Goal: Navigation & Orientation: Find specific page/section

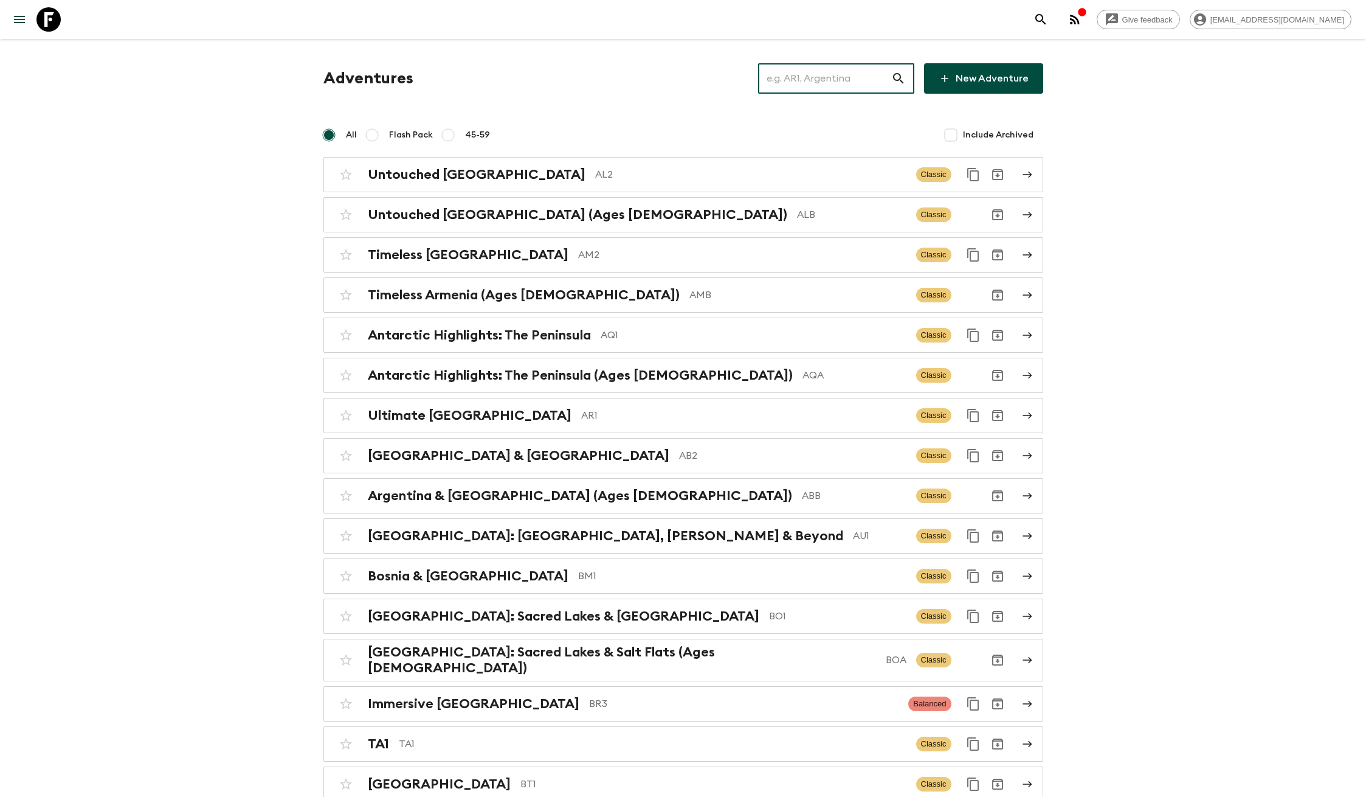
click at [827, 75] on input "text" at bounding box center [824, 78] width 133 height 34
click at [12, 22] on icon "menu" at bounding box center [19, 19] width 15 height 15
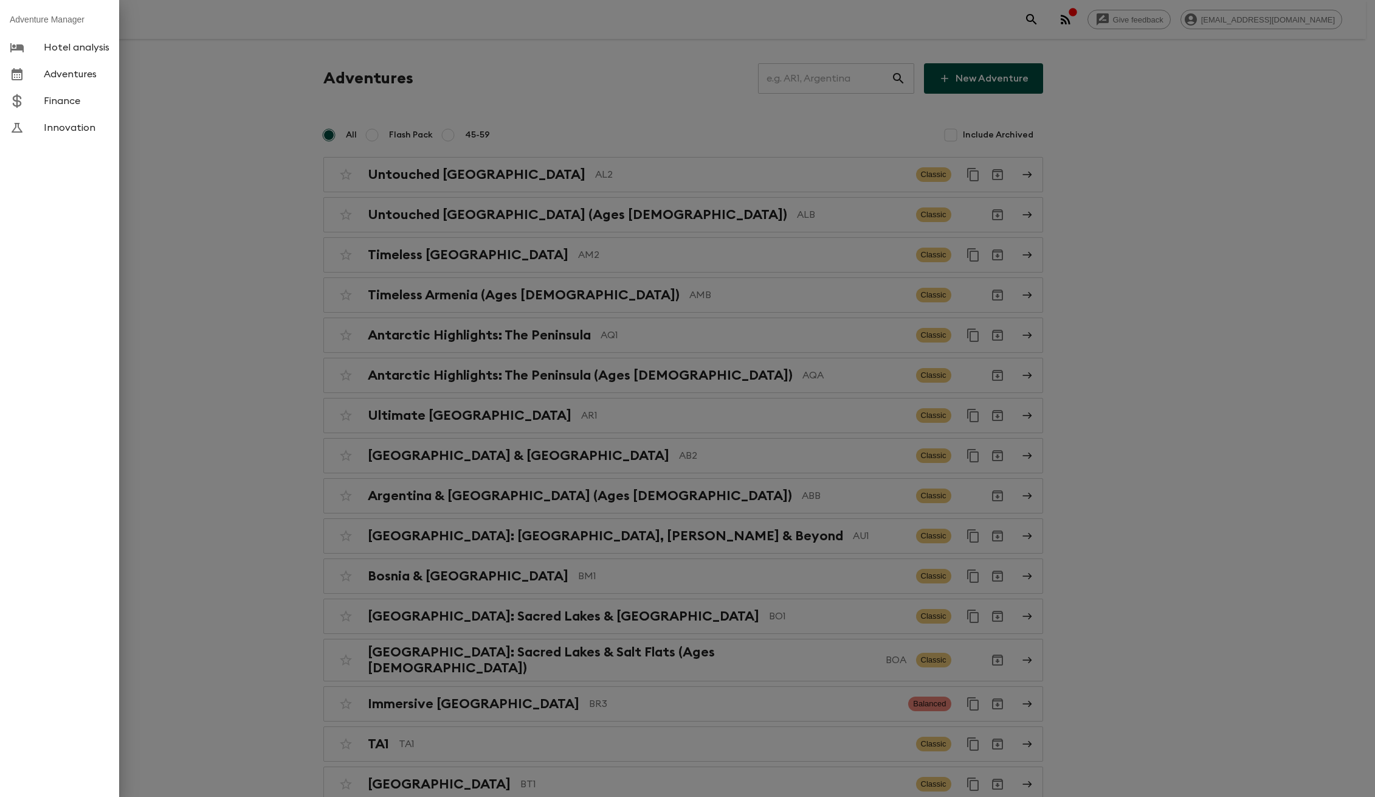
click at [60, 100] on span "Finance" at bounding box center [77, 101] width 66 height 12
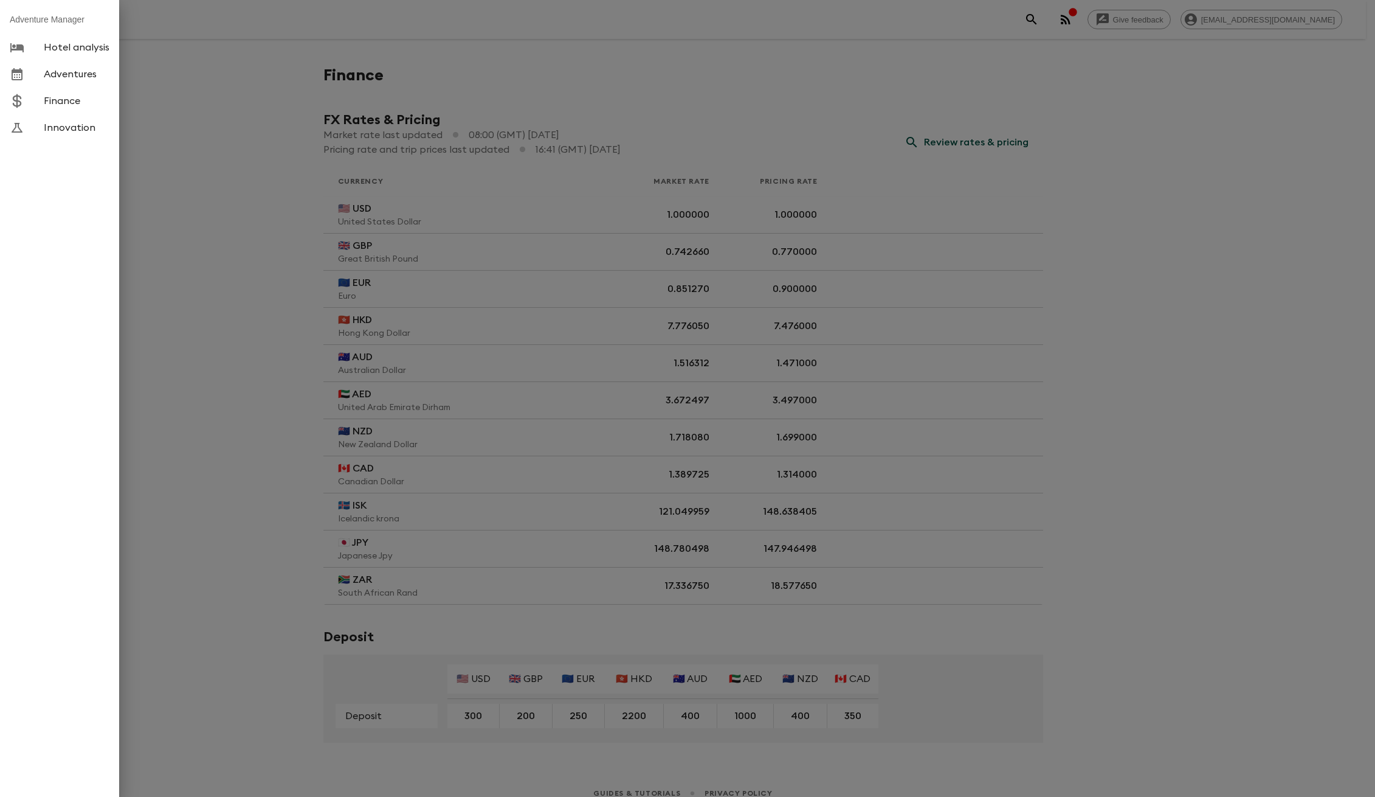
click at [486, 162] on div at bounding box center [687, 398] width 1375 height 797
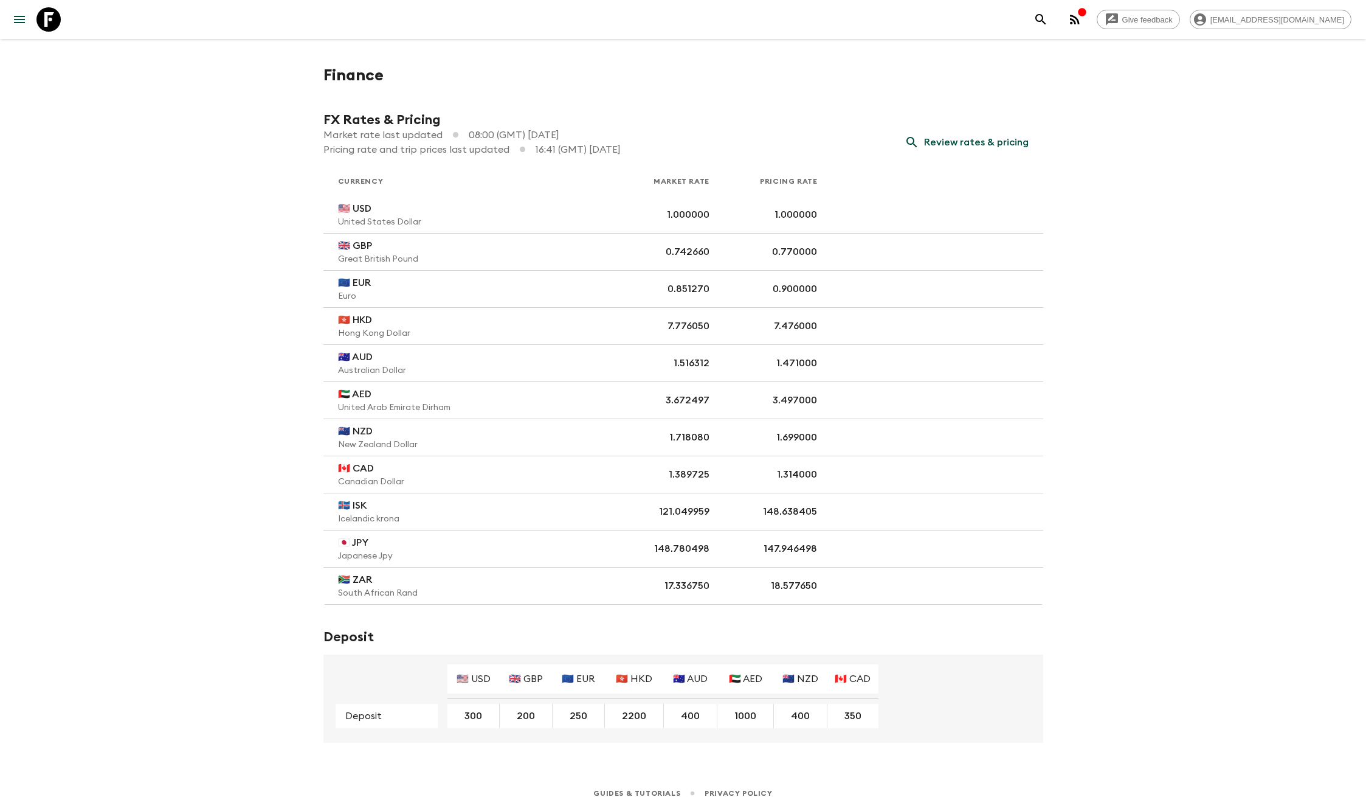
click at [21, 20] on icon "menu" at bounding box center [19, 19] width 15 height 15
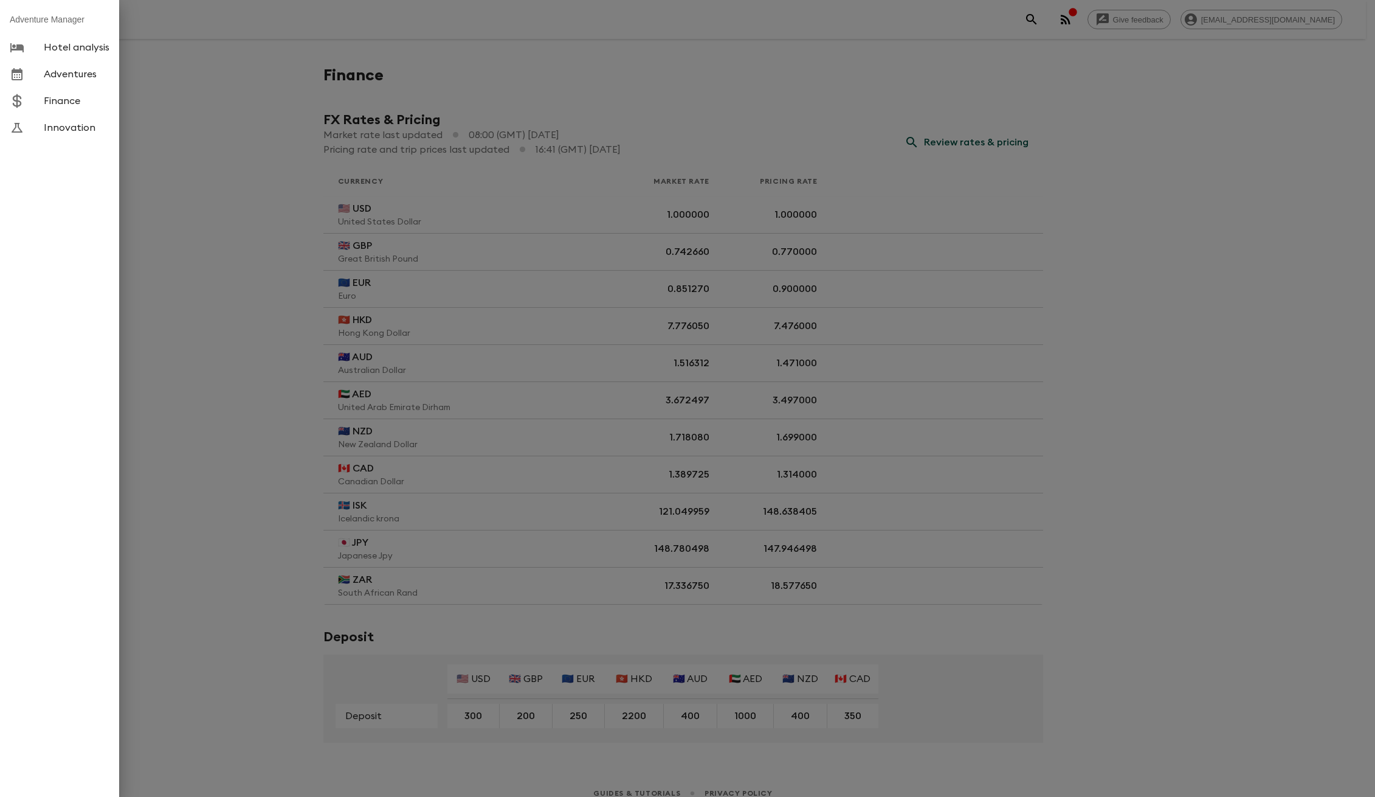
click at [80, 117] on link "Innovation" at bounding box center [59, 127] width 119 height 27
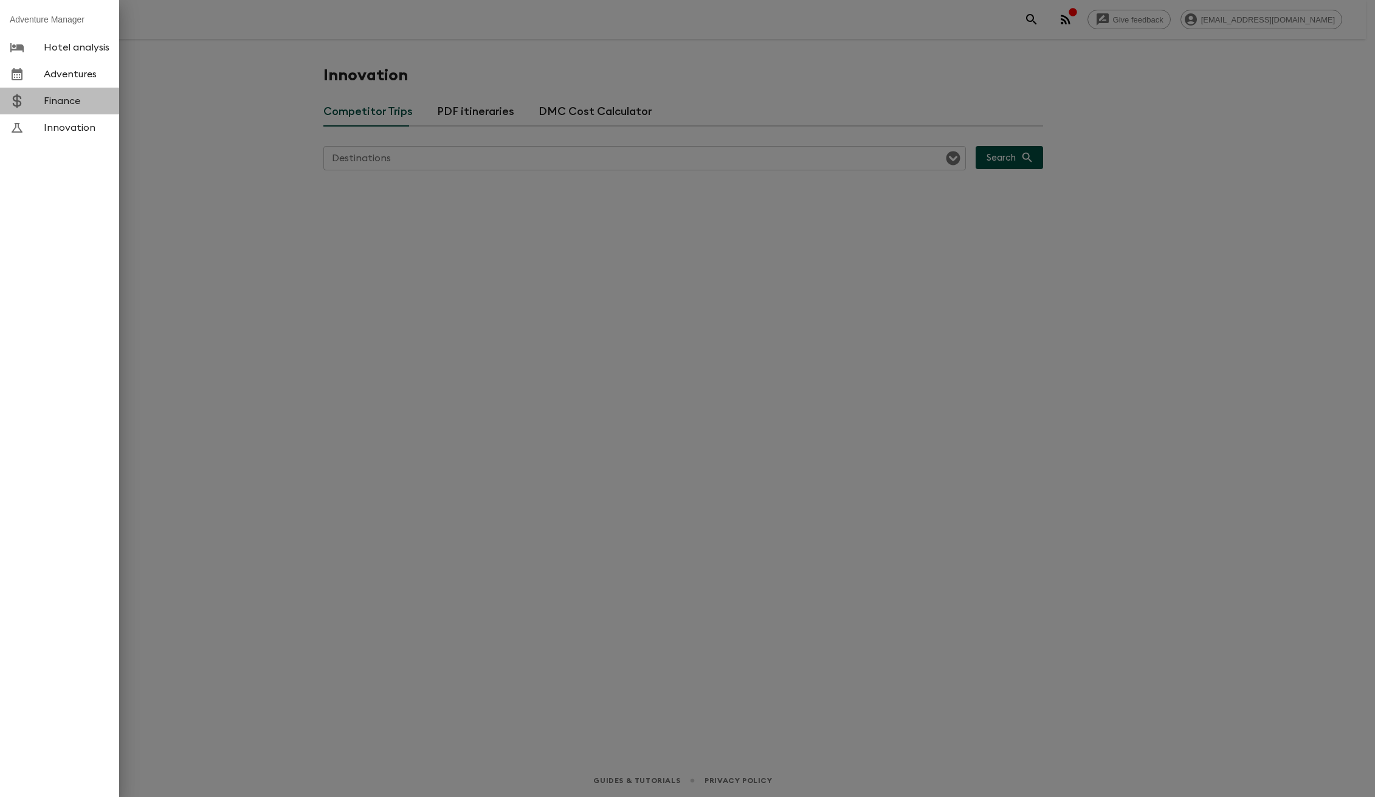
click at [68, 98] on span "Finance" at bounding box center [77, 101] width 66 height 12
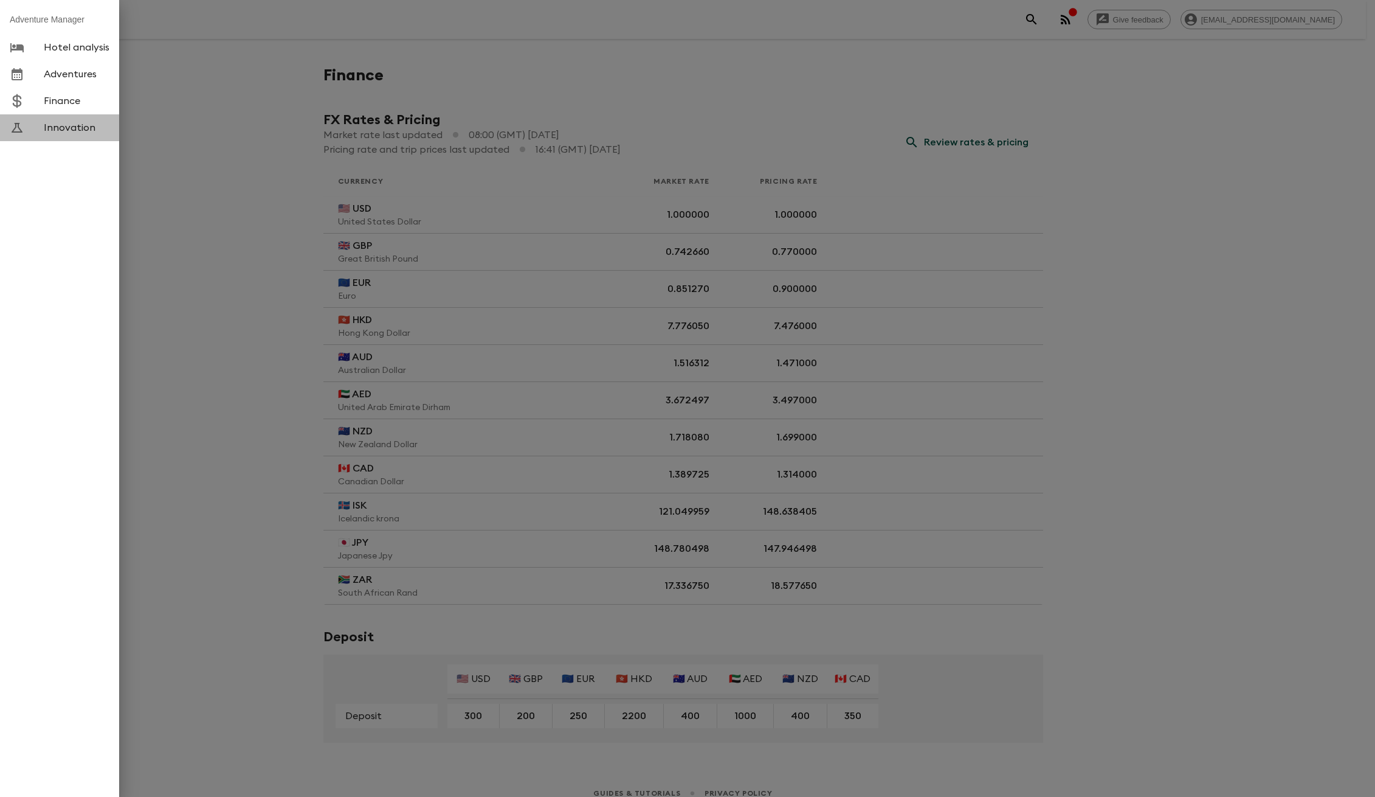
click at [72, 133] on span "Innovation" at bounding box center [77, 128] width 66 height 12
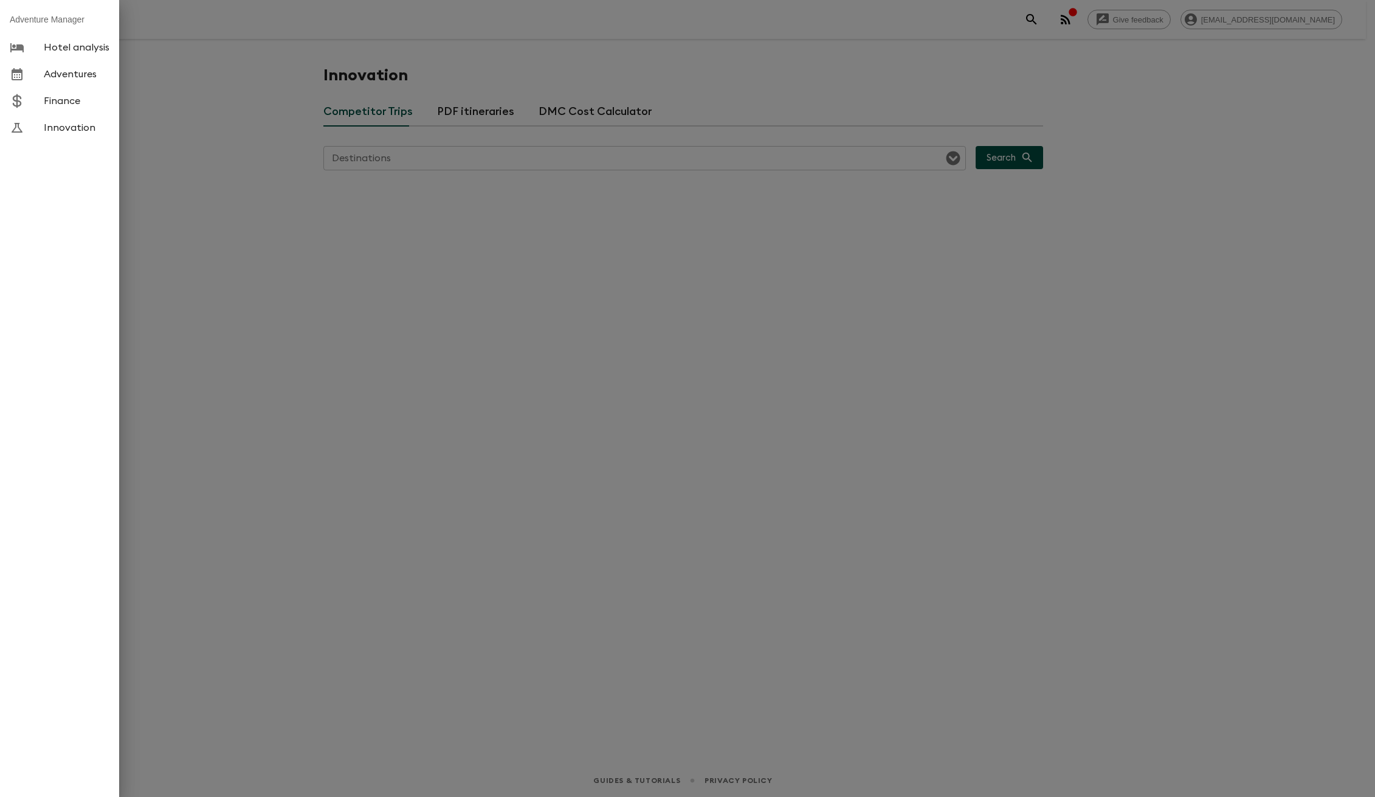
click at [494, 137] on div at bounding box center [687, 398] width 1375 height 797
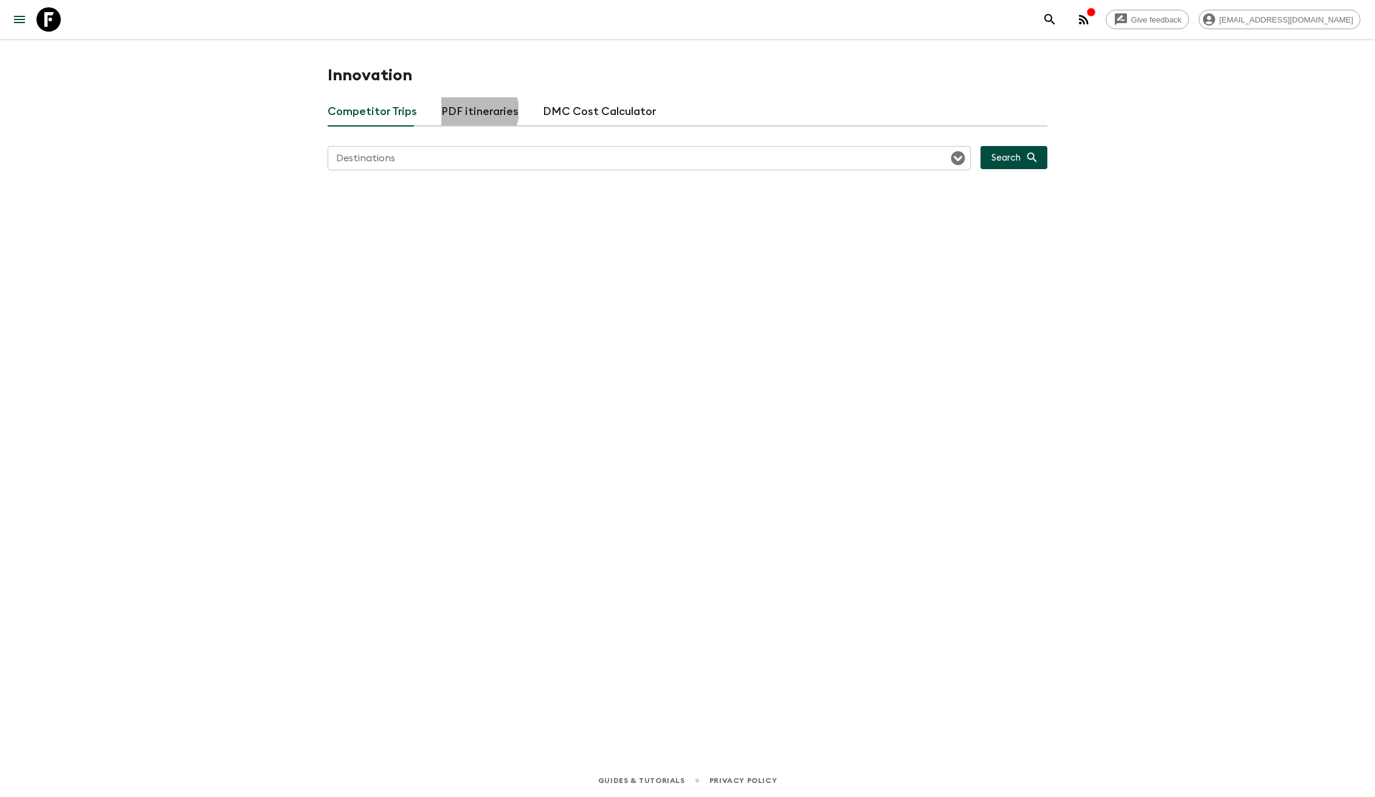
click at [471, 111] on button "PDF itineraries" at bounding box center [479, 111] width 77 height 29
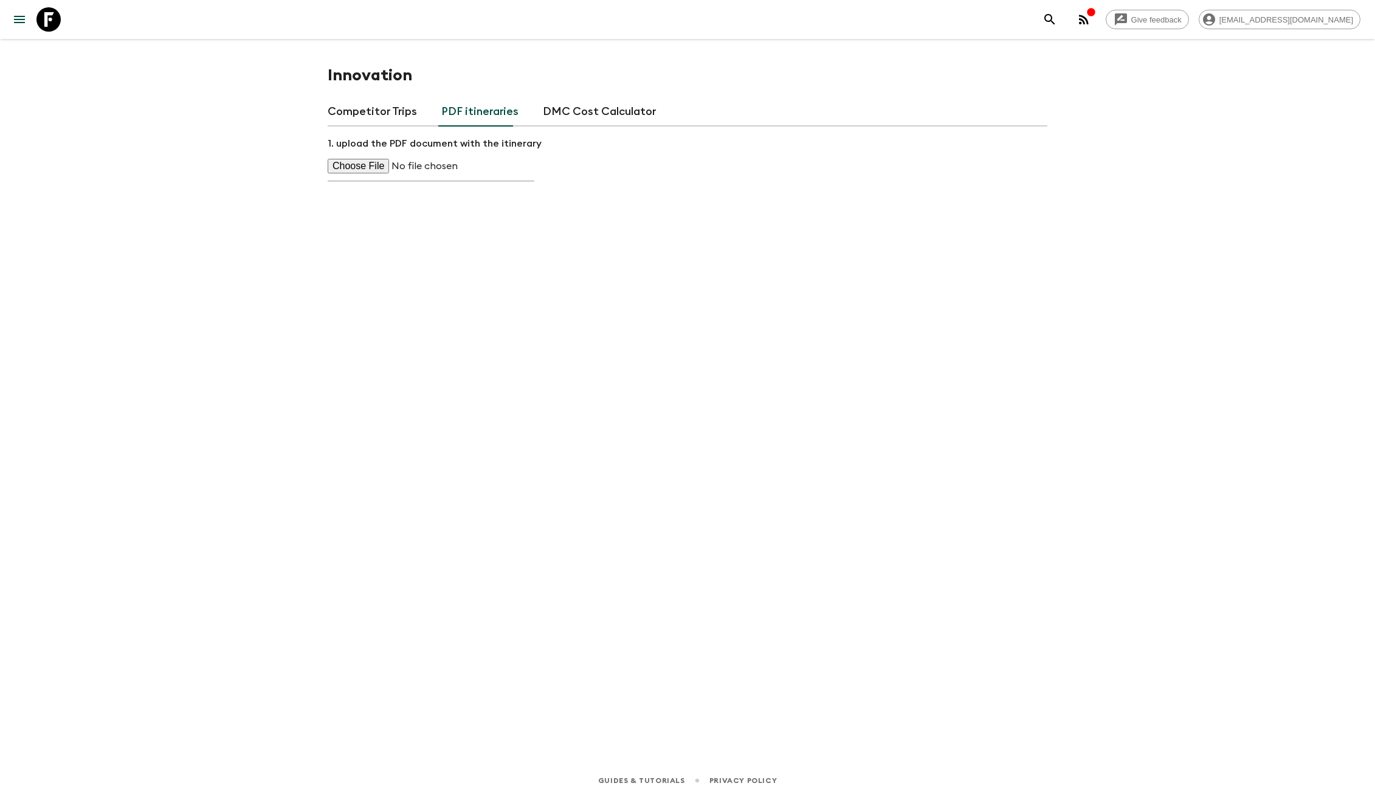
click at [13, 21] on icon "menu" at bounding box center [19, 19] width 15 height 15
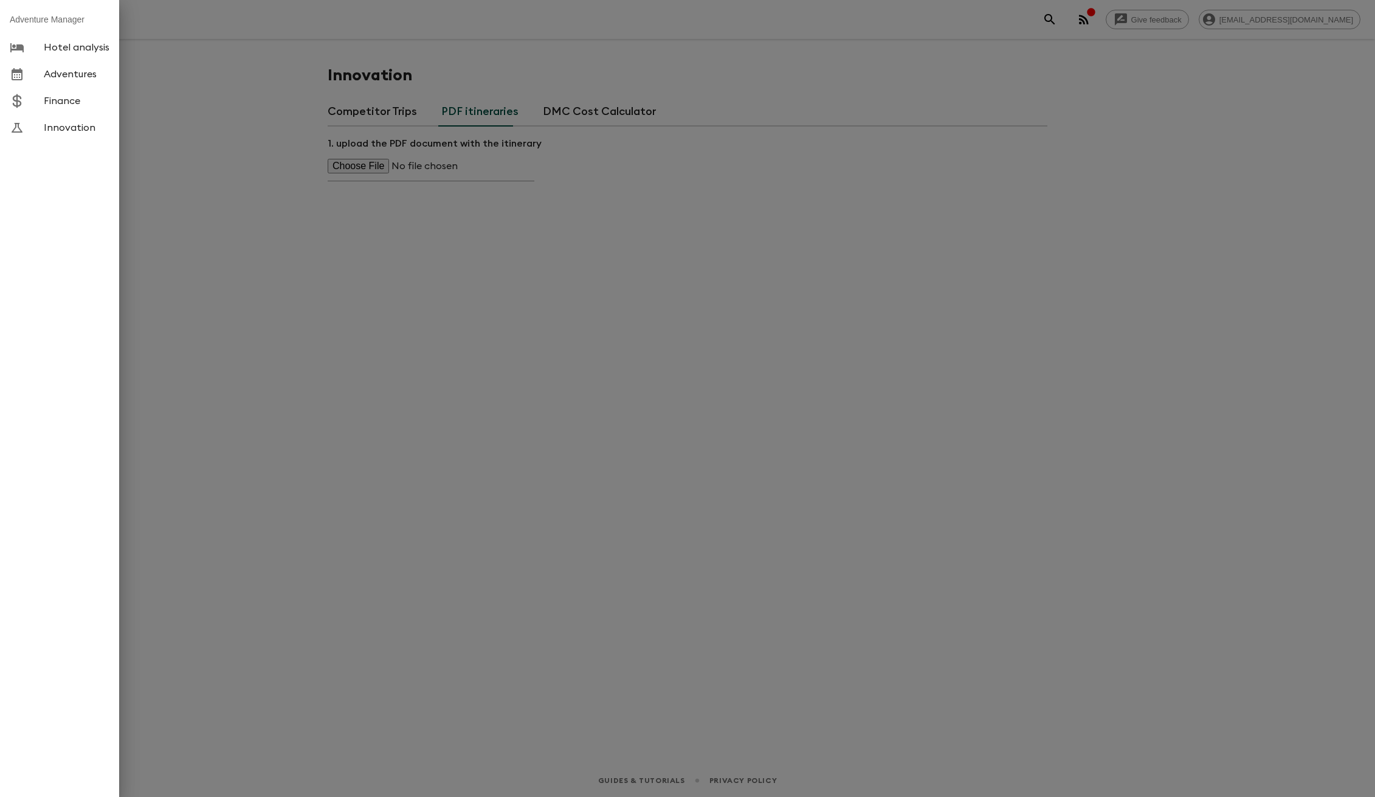
click at [64, 98] on span "Finance" at bounding box center [77, 101] width 66 height 12
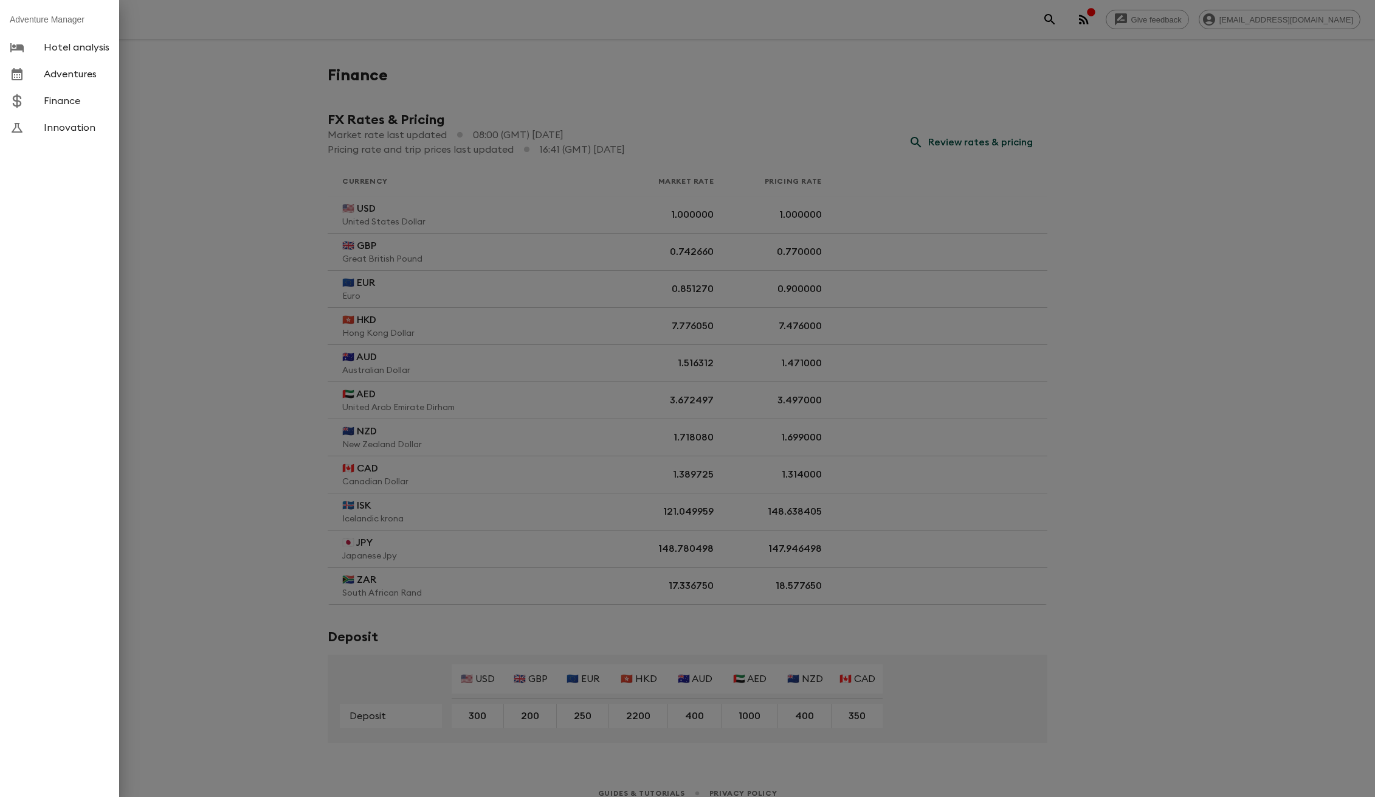
click at [568, 261] on div at bounding box center [687, 398] width 1375 height 797
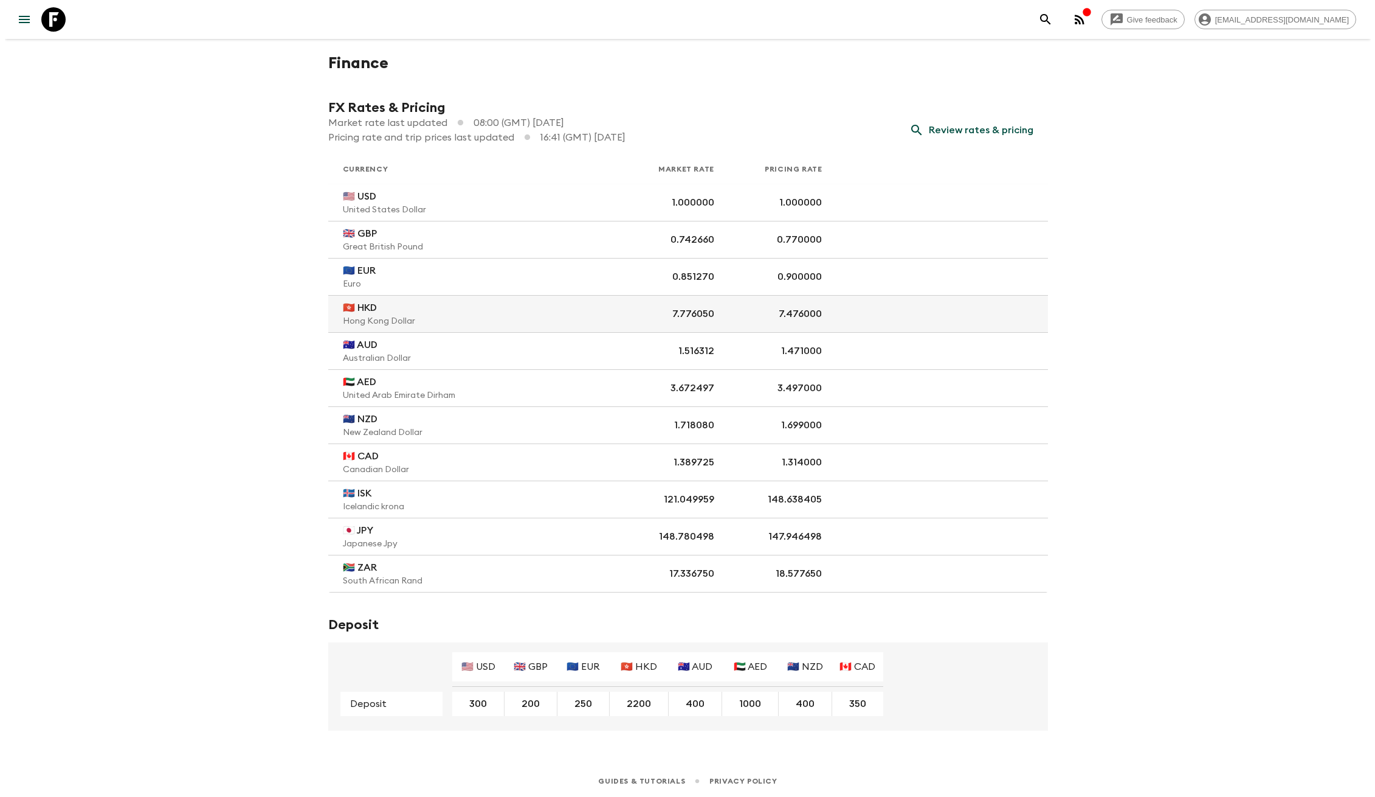
scroll to position [13, 0]
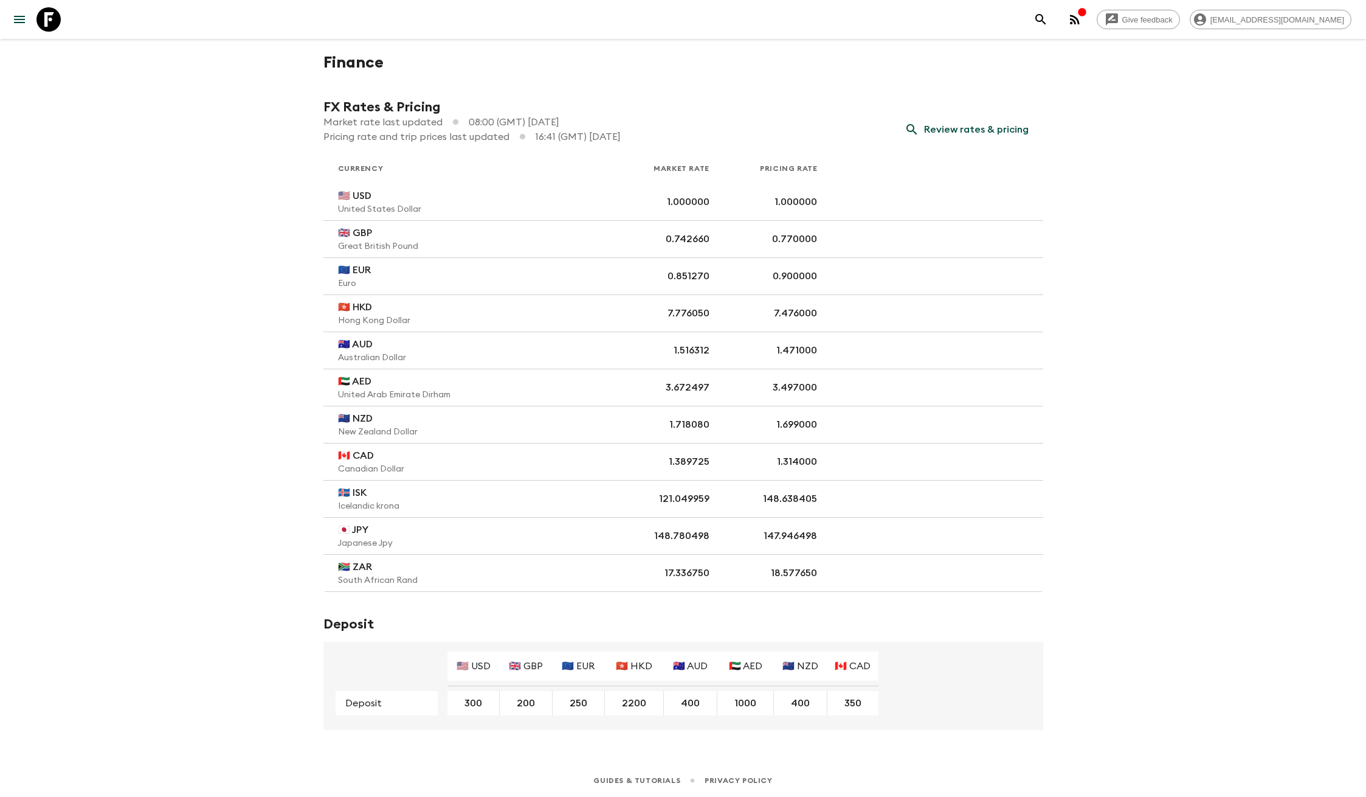
click at [30, 13] on button "menu" at bounding box center [19, 19] width 24 height 24
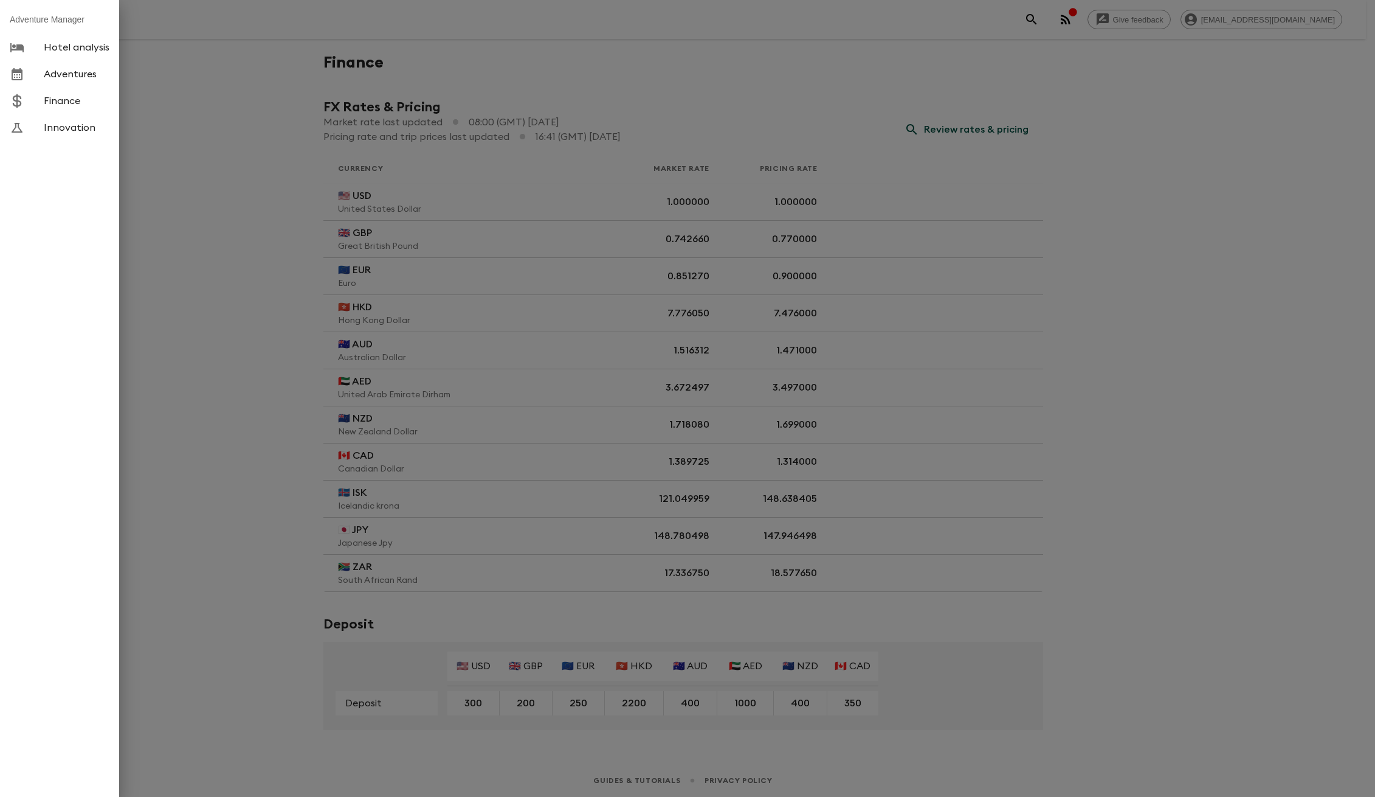
click at [80, 41] on span "Hotel analysis" at bounding box center [77, 47] width 66 height 12
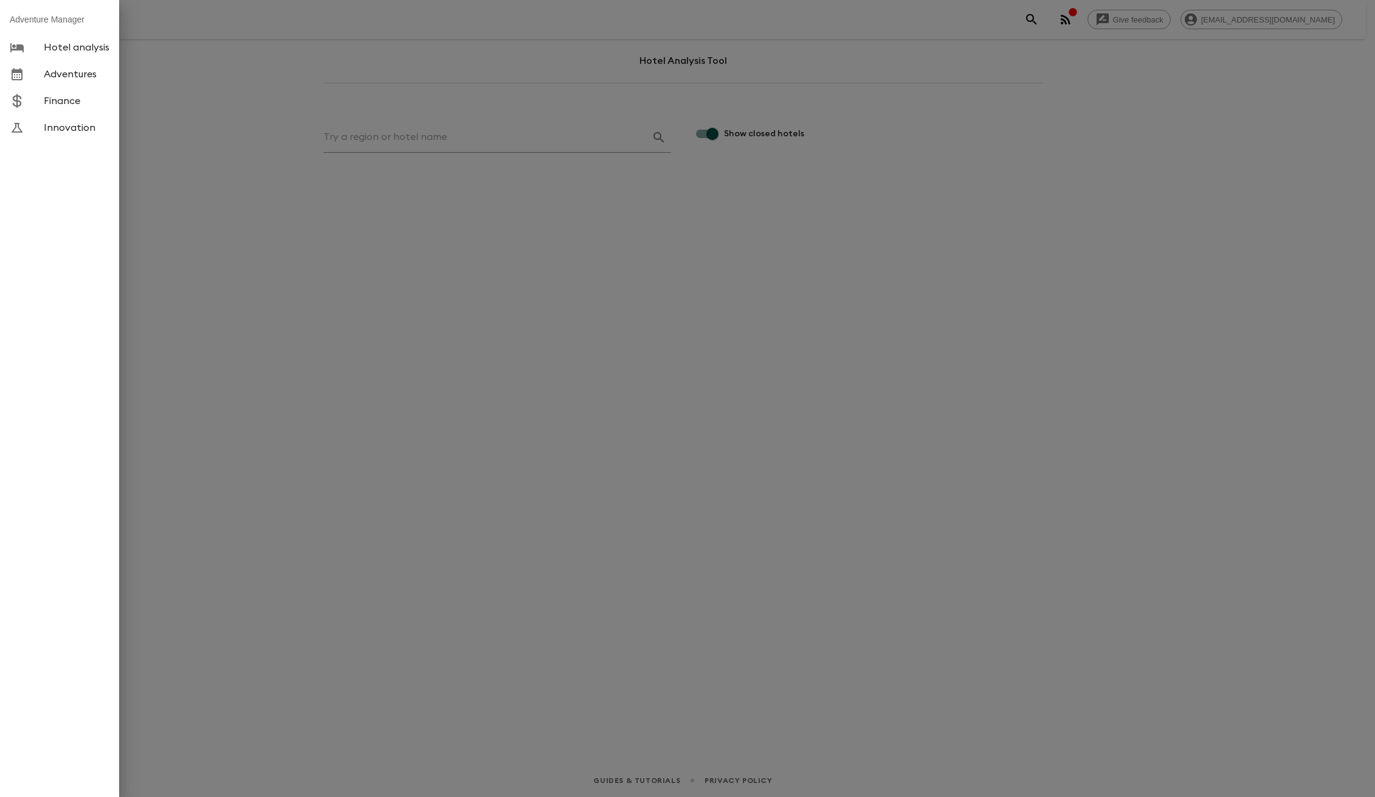
click at [277, 114] on div at bounding box center [687, 398] width 1375 height 797
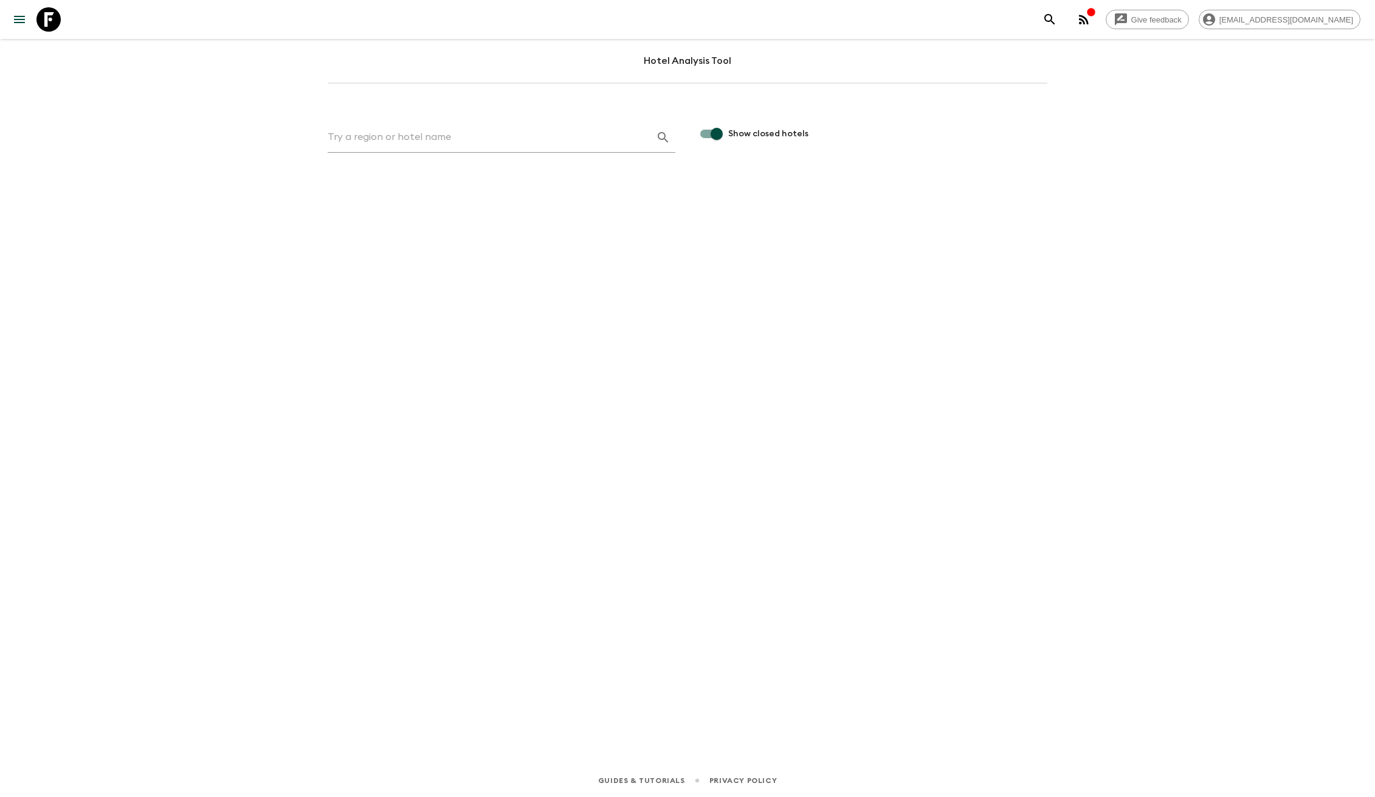
click at [53, 22] on icon at bounding box center [48, 19] width 24 height 24
